Goal: Task Accomplishment & Management: Use online tool/utility

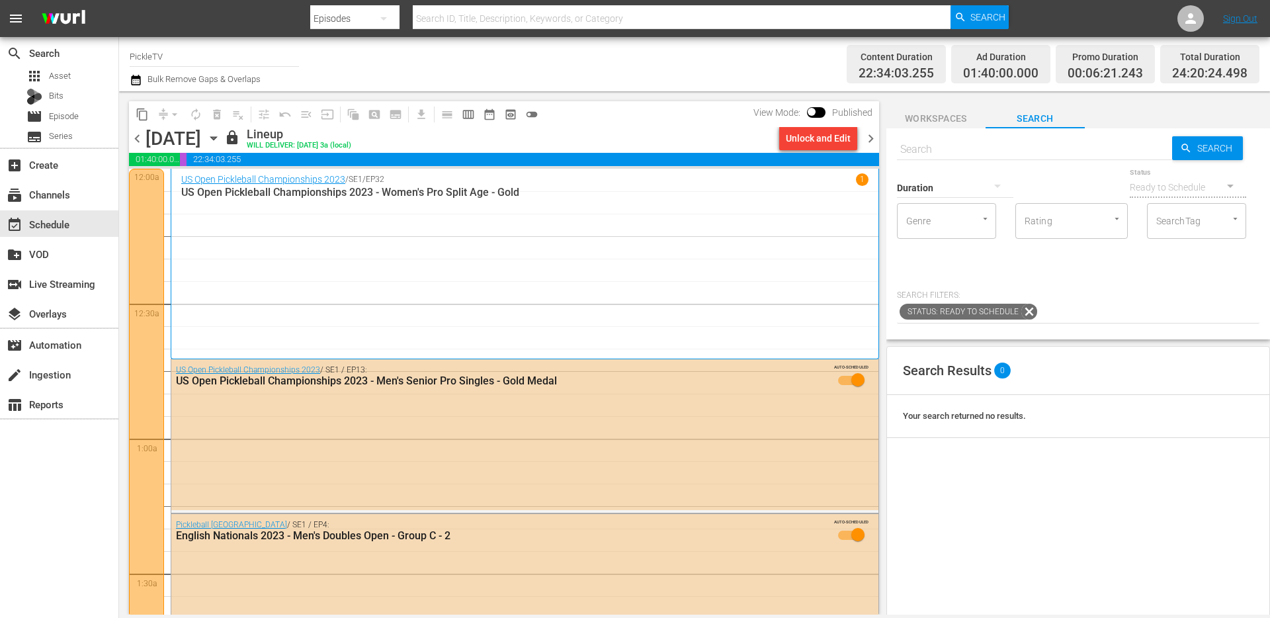
scroll to position [4681, 0]
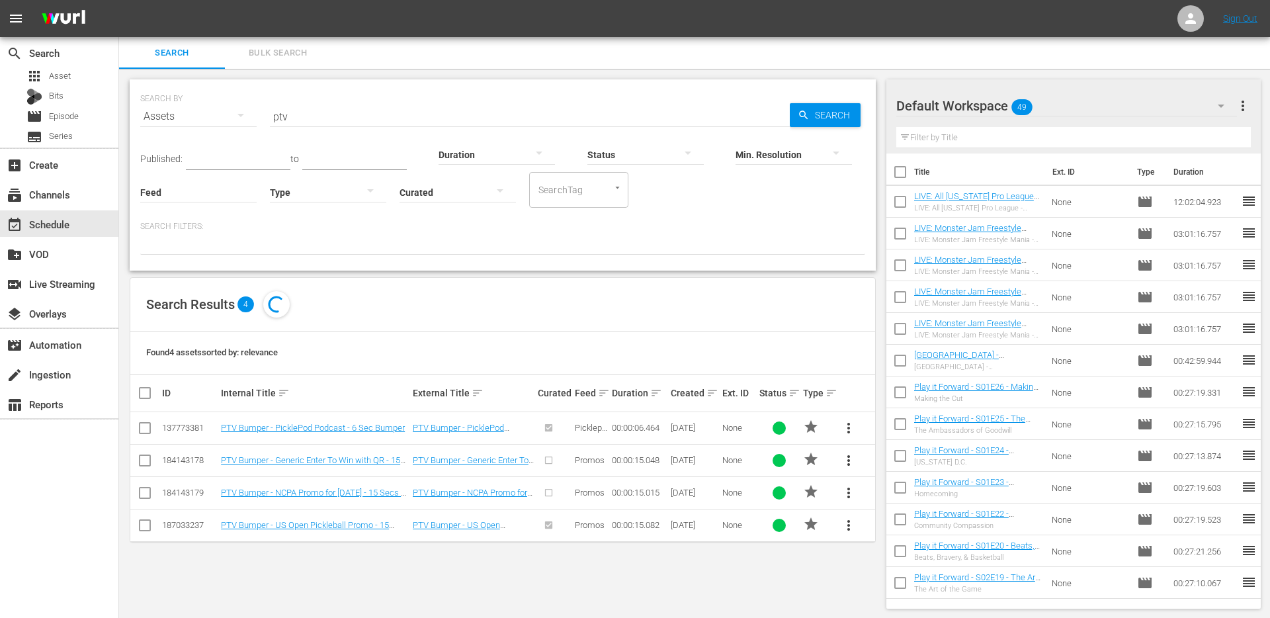
scroll to position [1, 0]
click at [93, 215] on div "event_available Schedule" at bounding box center [59, 223] width 118 height 26
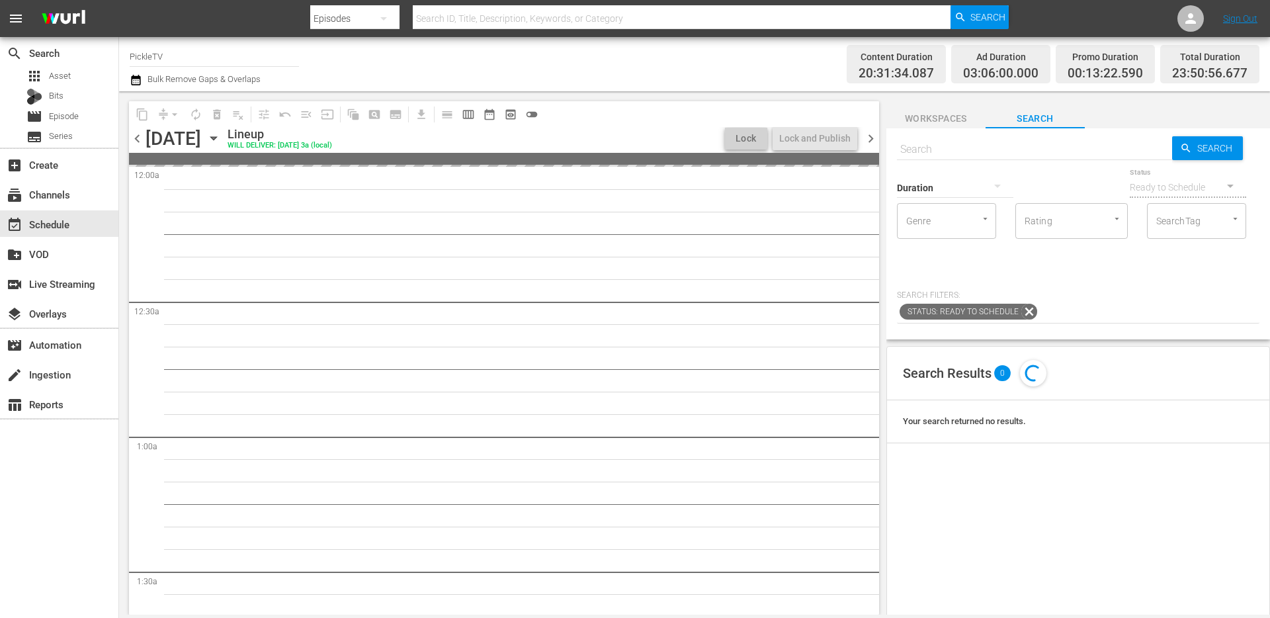
click at [579, 50] on div "Channel Title PickleTV Bulk Remove Gaps & Overlaps" at bounding box center [438, 64] width 616 height 48
